Goal: Find specific fact: Find contact information

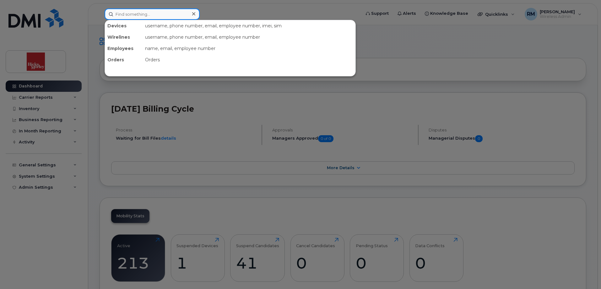
click at [147, 12] on input at bounding box center [152, 13] width 95 height 11
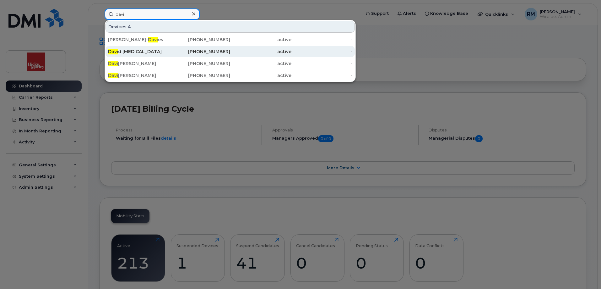
type input "davi"
click at [118, 51] on div "Davi d Alli" at bounding box center [138, 51] width 61 height 6
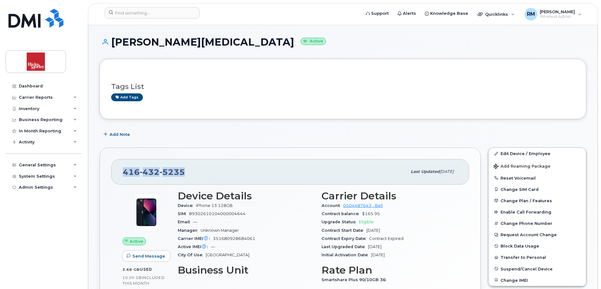
drag, startPoint x: 184, startPoint y: 171, endPoint x: 129, endPoint y: 175, distance: 54.4
click at [124, 175] on div "[PHONE_NUMBER]" at bounding box center [265, 171] width 284 height 13
copy span "[PHONE_NUMBER]"
click at [34, 85] on div "Dashboard" at bounding box center [31, 86] width 24 height 5
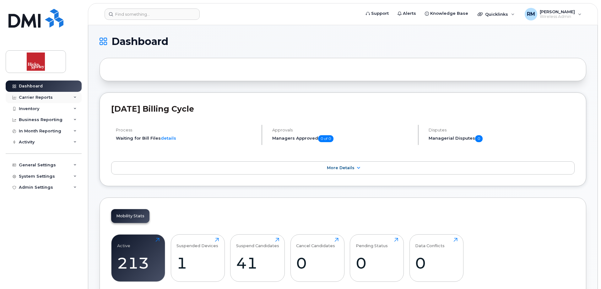
click at [41, 97] on div "Carrier Reports" at bounding box center [36, 97] width 34 height 5
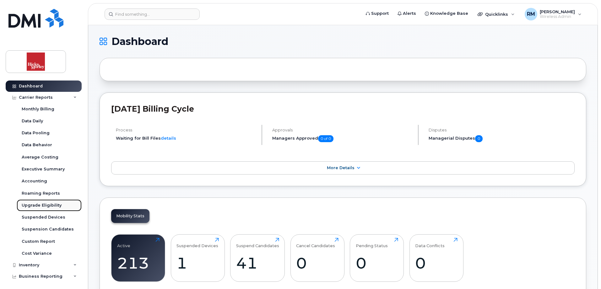
click at [46, 203] on div "Upgrade Eligibility" at bounding box center [42, 205] width 40 height 6
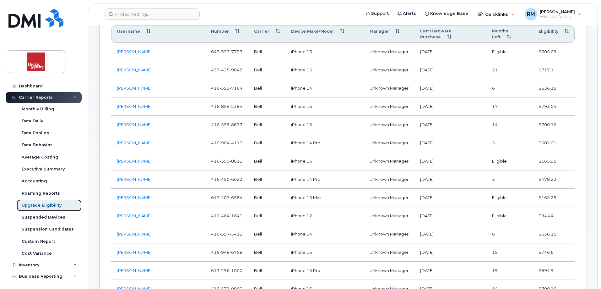
scroll to position [251, 0]
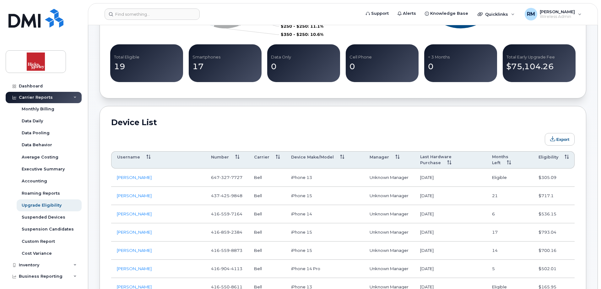
click at [510, 157] on th "Months Left" at bounding box center [509, 160] width 46 height 18
click at [510, 158] on th "Months Left" at bounding box center [509, 160] width 46 height 18
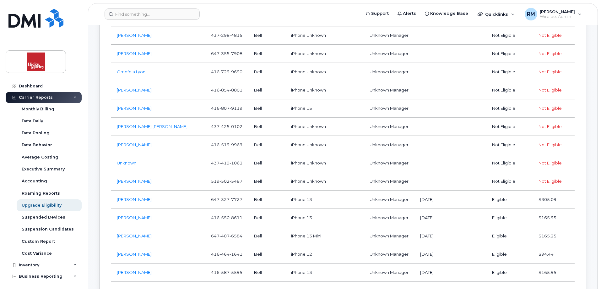
scroll to position [408, 0]
